Goal: Information Seeking & Learning: Learn about a topic

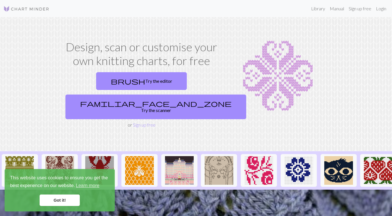
click at [65, 200] on link "Got it!" at bounding box center [60, 200] width 40 height 11
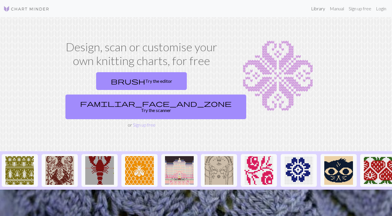
click at [322, 8] on link "Library" at bounding box center [318, 8] width 19 height 11
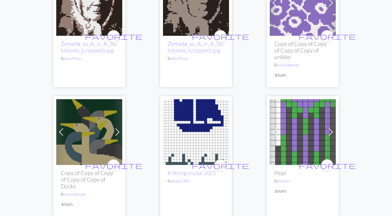
scroll to position [929, 0]
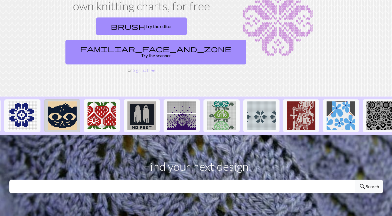
scroll to position [0, 319]
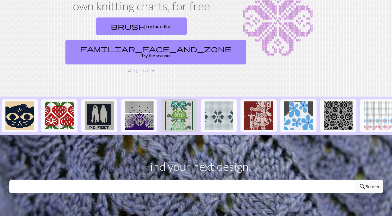
click at [178, 102] on img at bounding box center [179, 116] width 29 height 29
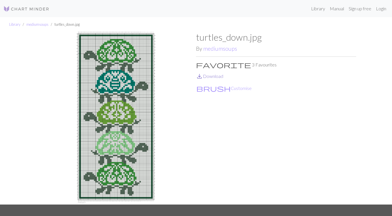
click at [203, 75] on link "save_alt Download" at bounding box center [209, 75] width 27 height 5
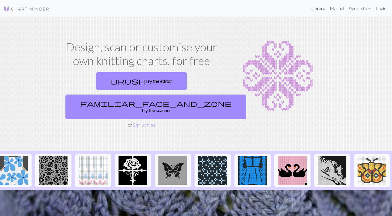
click at [315, 5] on link "Library" at bounding box center [318, 8] width 19 height 11
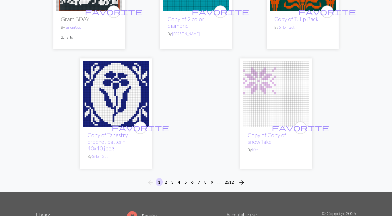
scroll to position [1928, 0]
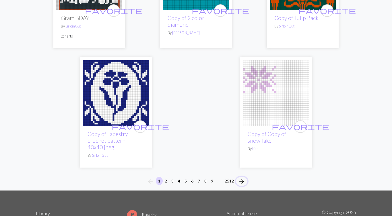
click at [241, 181] on span "arrow_forward" at bounding box center [241, 182] width 7 height 8
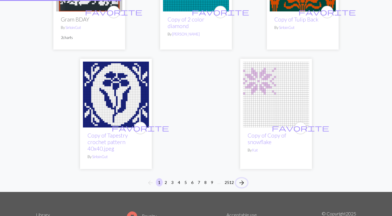
scroll to position [1926, 0]
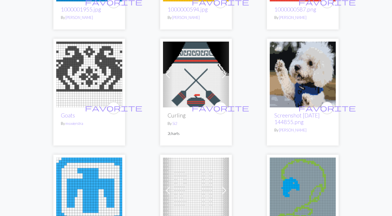
scroll to position [625, 0]
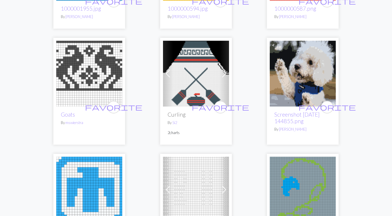
click at [96, 76] on img at bounding box center [89, 74] width 66 height 66
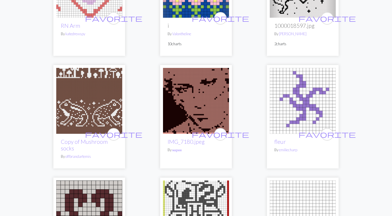
scroll to position [983, 0]
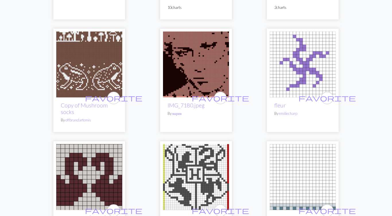
click at [101, 69] on img at bounding box center [89, 65] width 66 height 66
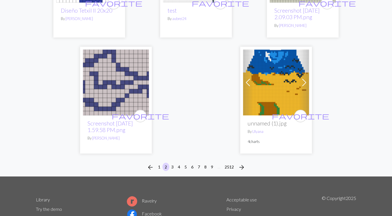
scroll to position [1879, 0]
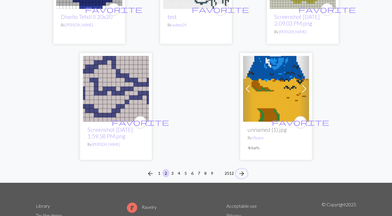
click at [240, 170] on span "arrow_forward" at bounding box center [241, 174] width 7 height 8
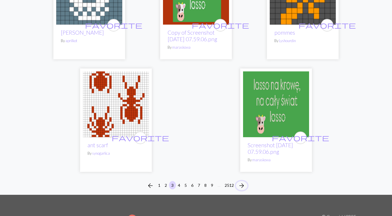
scroll to position [1899, 0]
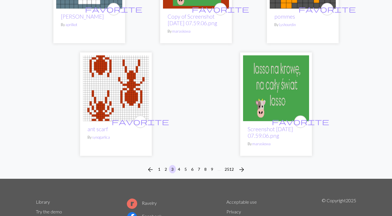
click at [241, 172] on div "arrow_back 1 2 3 4 5 6 7 8 9 … 2512 arrow_forward" at bounding box center [196, 170] width 392 height 18
click at [242, 174] on span "arrow_forward" at bounding box center [241, 170] width 7 height 8
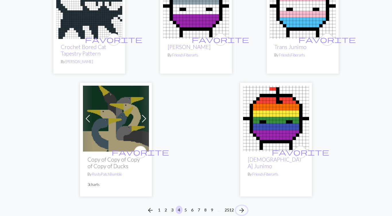
scroll to position [1861, 0]
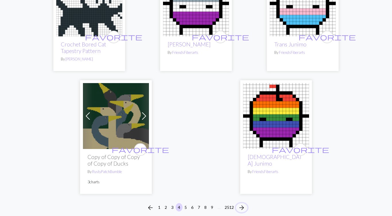
click at [243, 204] on span "arrow_forward" at bounding box center [241, 208] width 7 height 8
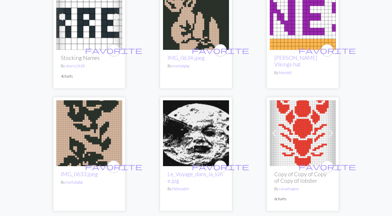
scroll to position [207, 0]
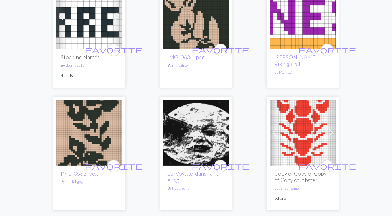
click at [70, 118] on img at bounding box center [89, 133] width 66 height 66
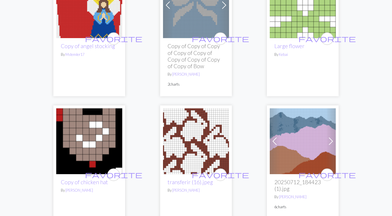
scroll to position [1540, 0]
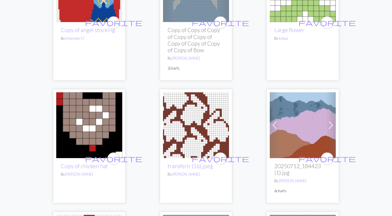
click at [204, 127] on img at bounding box center [196, 125] width 66 height 66
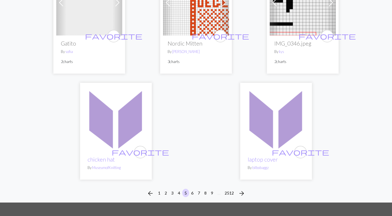
scroll to position [1916, 0]
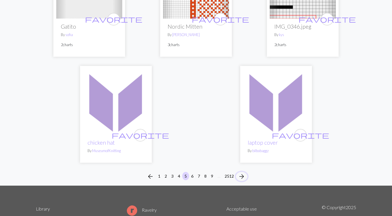
click at [241, 173] on span "arrow_forward" at bounding box center [241, 177] width 7 height 8
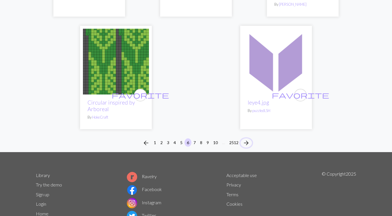
scroll to position [1953, 0]
